Goal: Find specific page/section: Find specific page/section

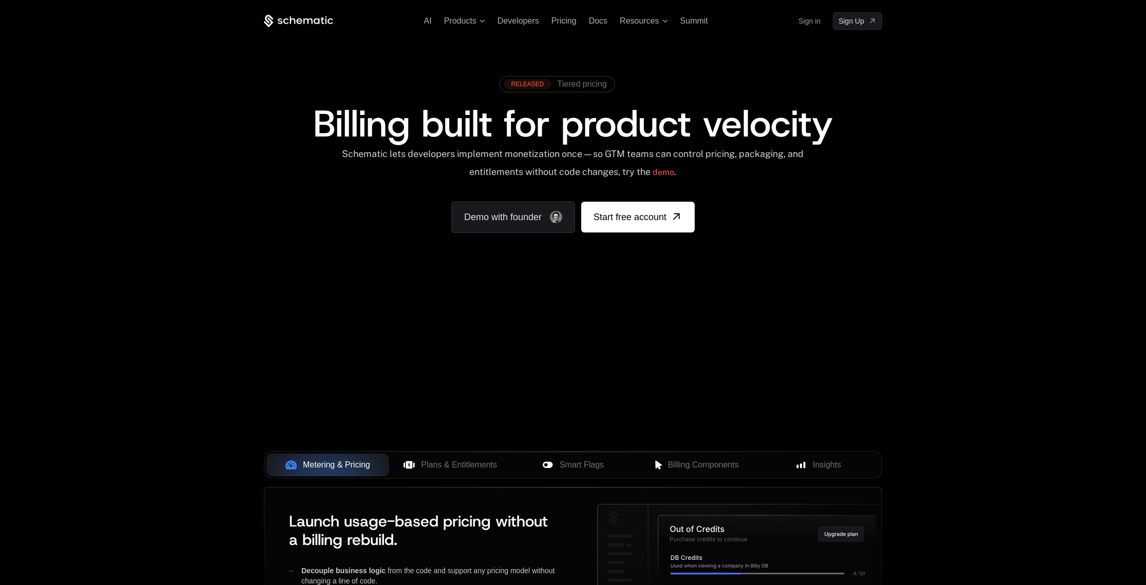
click at [817, 25] on link "Sign in" at bounding box center [809, 21] width 22 height 16
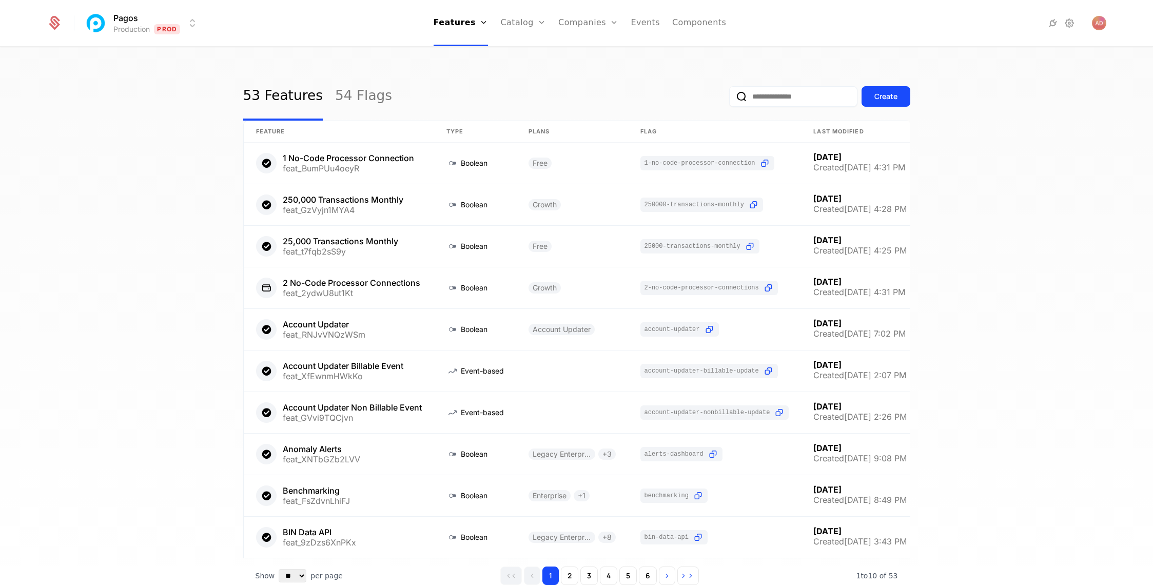
click at [171, 35] on div "Pagos Production Prod Features Features Flags Catalog Plans Add Ons Configurati…" at bounding box center [576, 23] width 1059 height 46
click at [171, 26] on html "Pagos Production Prod Features Features Flags Catalog Plans Add Ons Configurati…" at bounding box center [576, 292] width 1153 height 585
click at [299, 10] on html "Pagos Production Prod Features Features Flags Catalog Plans Add Ons Configurati…" at bounding box center [576, 292] width 1153 height 585
click at [589, 24] on link "Companies" at bounding box center [588, 23] width 60 height 46
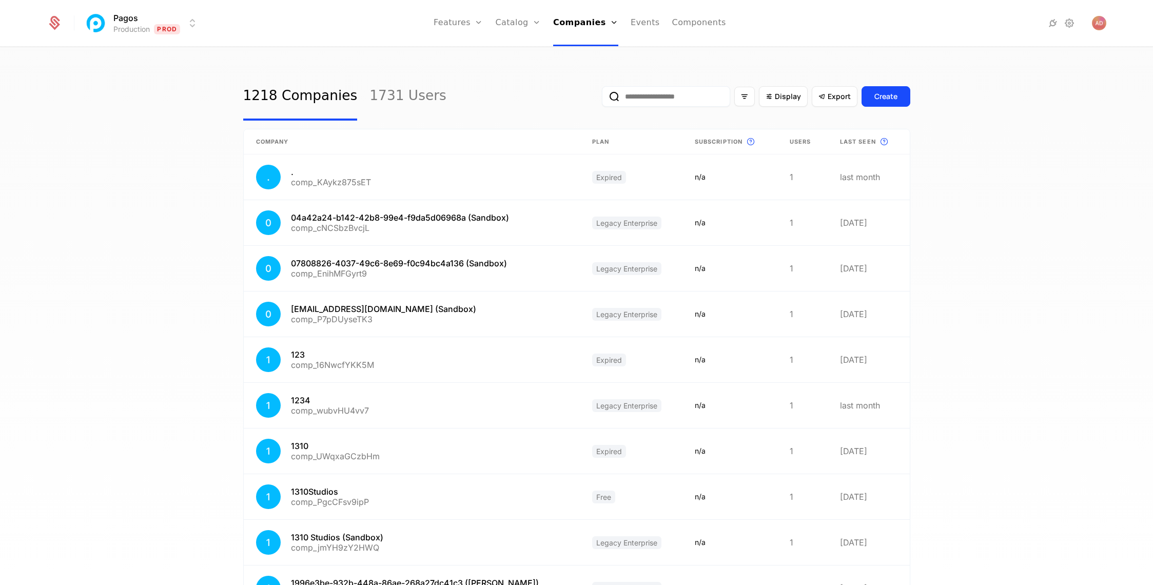
click at [644, 101] on input "email" at bounding box center [666, 96] width 128 height 21
type input "*"
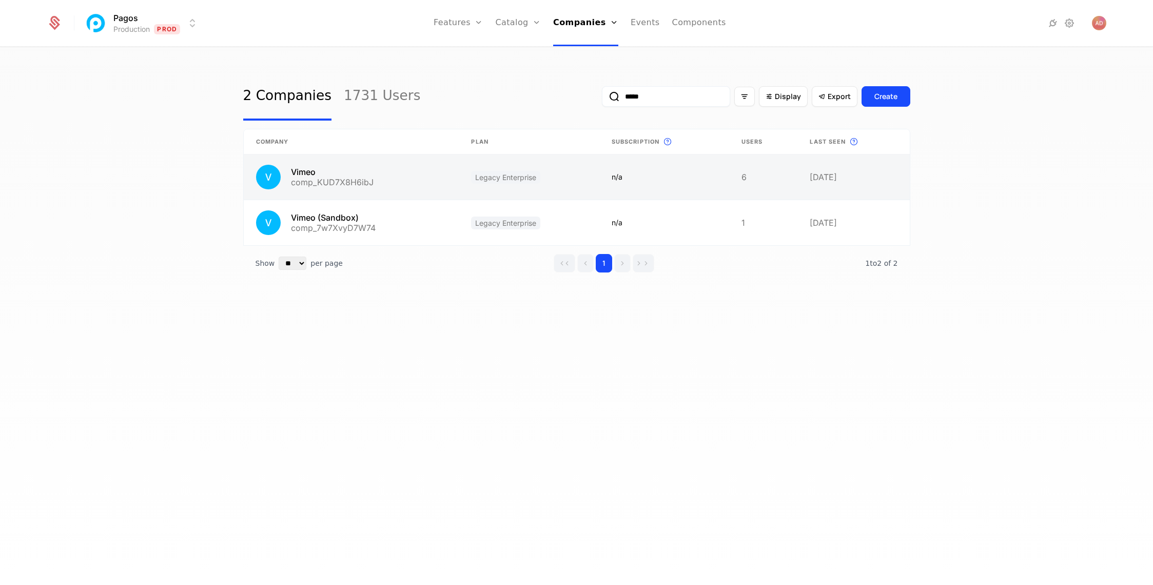
type input "*****"
click at [306, 185] on link at bounding box center [352, 176] width 216 height 45
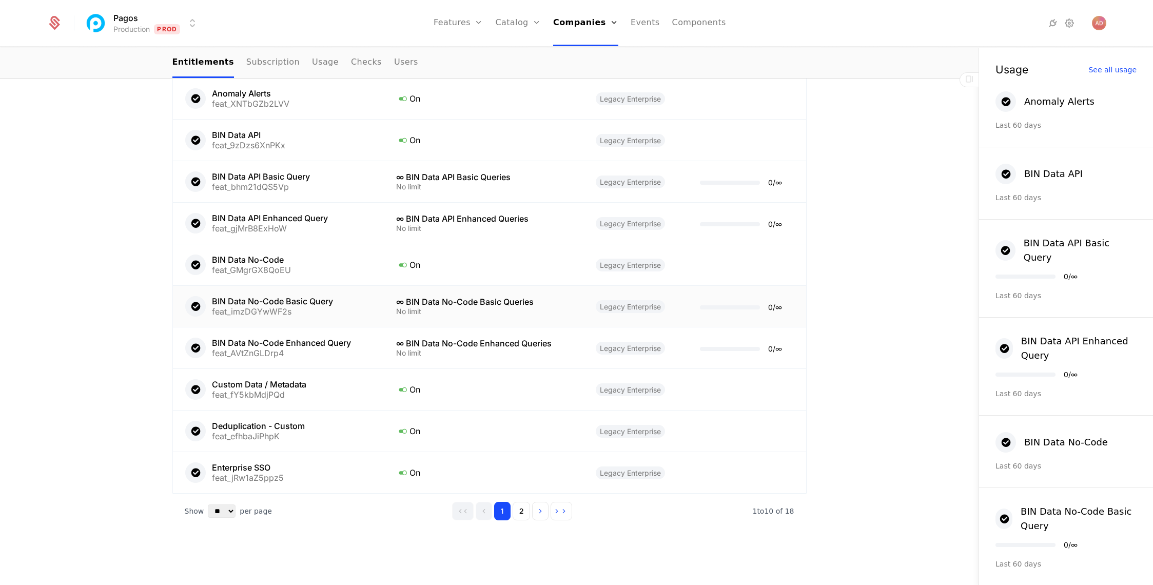
scroll to position [553, 0]
click at [517, 511] on button "2" at bounding box center [521, 510] width 17 height 18
